Goal: Information Seeking & Learning: Learn about a topic

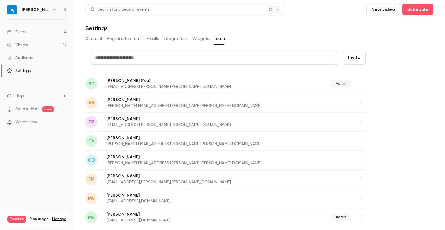
click at [200, 59] on input "text" at bounding box center [214, 58] width 248 height 14
click at [53, 29] on link "Events 4" at bounding box center [37, 32] width 74 height 13
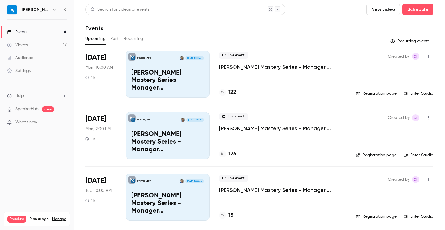
click at [265, 67] on p "[PERSON_NAME] Mastery Series - Manager Schedules_October 20 Session 1" at bounding box center [282, 67] width 127 height 7
click at [114, 39] on button "Past" at bounding box center [114, 38] width 9 height 9
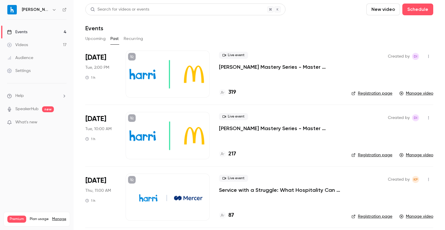
click at [105, 37] on button "Upcoming" at bounding box center [95, 38] width 20 height 9
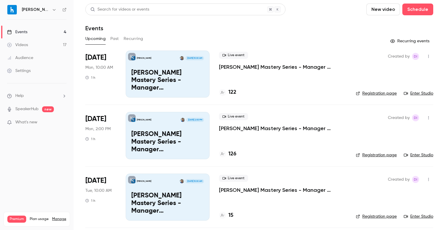
click at [428, 57] on icon "button" at bounding box center [428, 56] width 5 height 4
click at [403, 89] on div "Invite to Studio" at bounding box center [405, 87] width 45 height 6
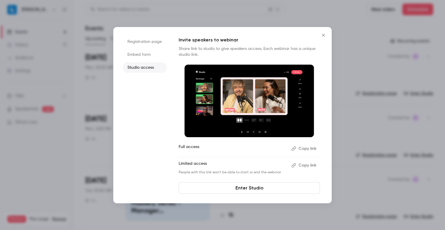
click at [323, 37] on button "Close" at bounding box center [323, 35] width 12 height 12
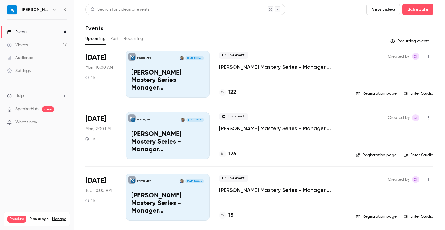
click at [429, 55] on icon "button" at bounding box center [428, 56] width 5 height 4
click at [406, 87] on div "Invite to Studio" at bounding box center [405, 87] width 45 height 6
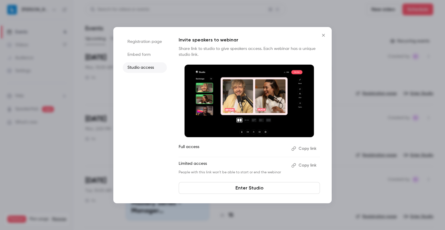
click at [322, 35] on icon "Close" at bounding box center [323, 35] width 7 height 5
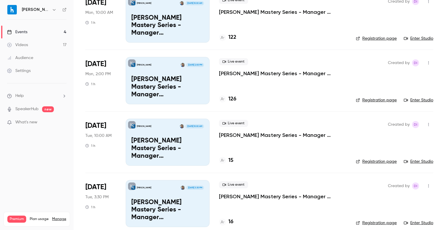
scroll to position [63, 0]
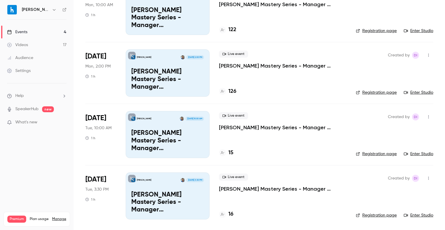
click at [428, 56] on icon "button" at bounding box center [428, 55] width 5 height 4
click at [247, 179] on div at bounding box center [222, 115] width 445 height 230
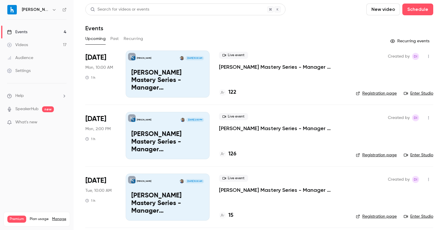
click at [116, 38] on button "Past" at bounding box center [114, 38] width 9 height 9
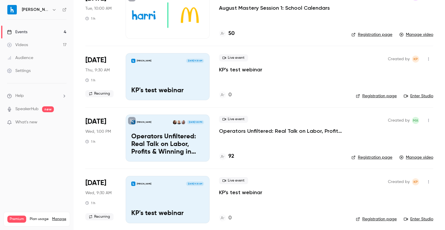
scroll to position [336, 0]
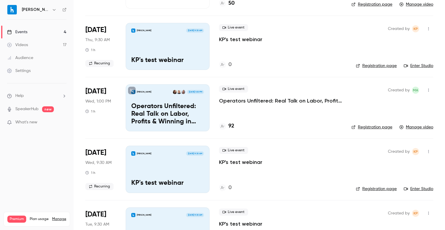
click at [241, 102] on p "Operators Unfiltered: Real Talk on Labor, Profits & Winning in [DATE]" at bounding box center [280, 100] width 123 height 7
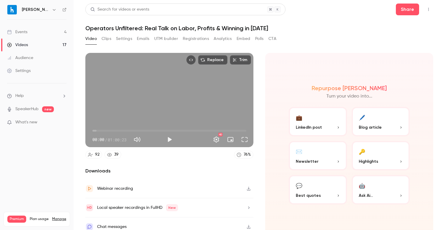
click at [123, 38] on button "Settings" at bounding box center [124, 38] width 16 height 9
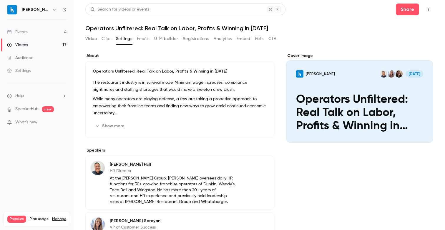
click at [125, 131] on div "Operators Unfiltered: Real Talk on Labor, Profits & Winning in [DATE] The resta…" at bounding box center [179, 99] width 189 height 77
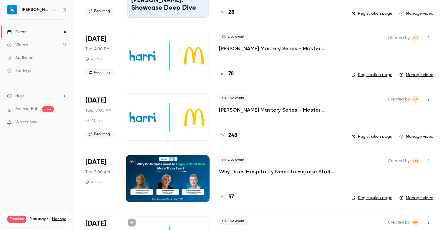
scroll to position [1090, 0]
